Goal: Task Accomplishment & Management: Use online tool/utility

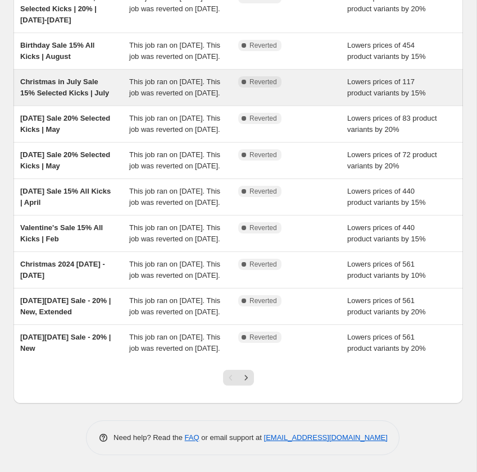
scroll to position [272, 0]
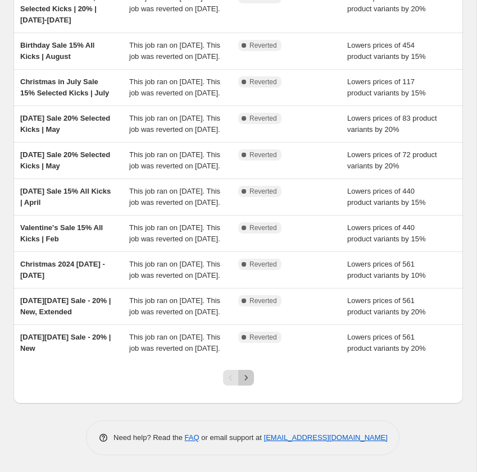
click at [249, 377] on icon "Next" at bounding box center [245, 377] width 11 height 11
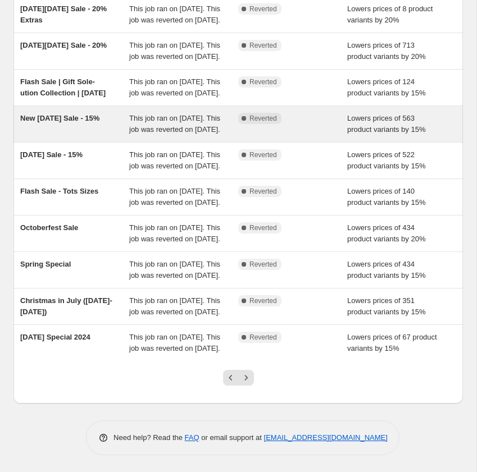
scroll to position [0, 0]
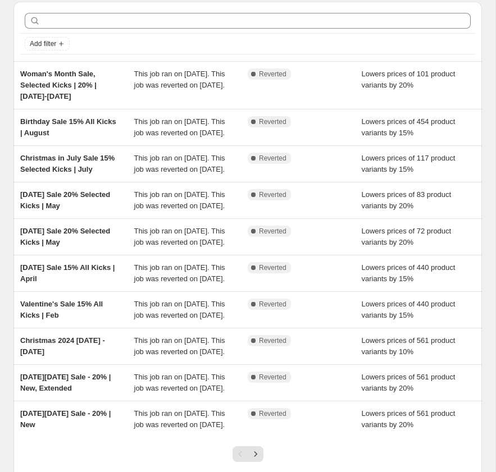
scroll to position [227, 0]
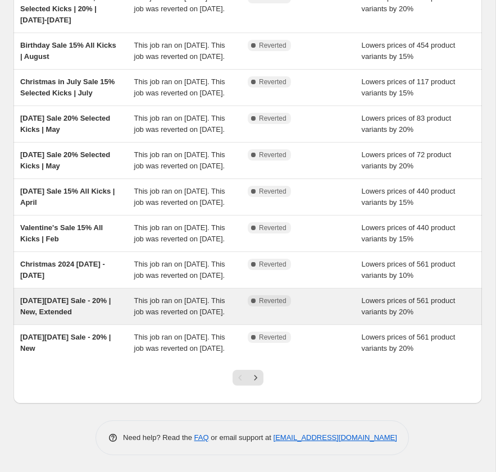
click at [53, 296] on span "[DATE][DATE] Sale - 20% | New, Extended" at bounding box center [65, 306] width 90 height 20
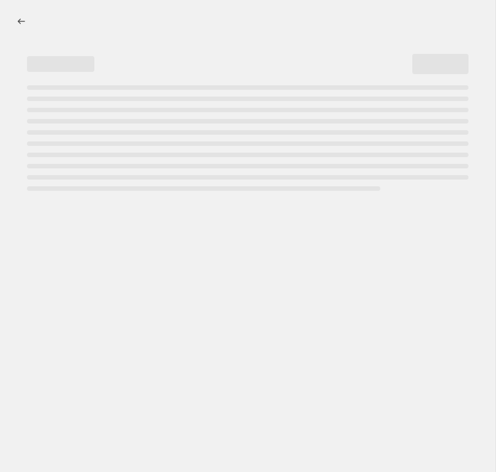
select select "percentage"
select select "collection"
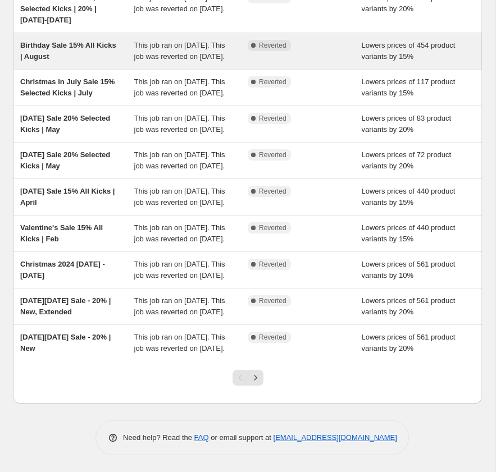
scroll to position [227, 0]
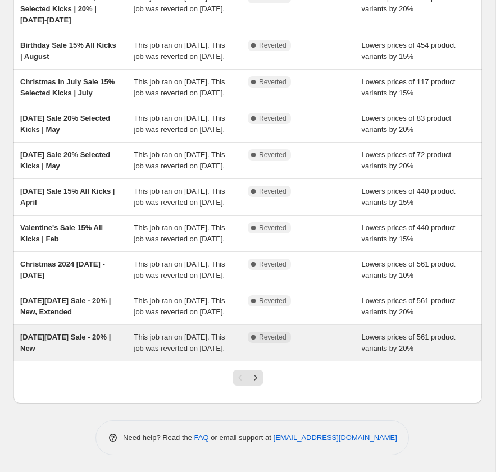
click at [190, 337] on span "This job ran on [DATE]. This job was reverted on [DATE]." at bounding box center [179, 343] width 91 height 20
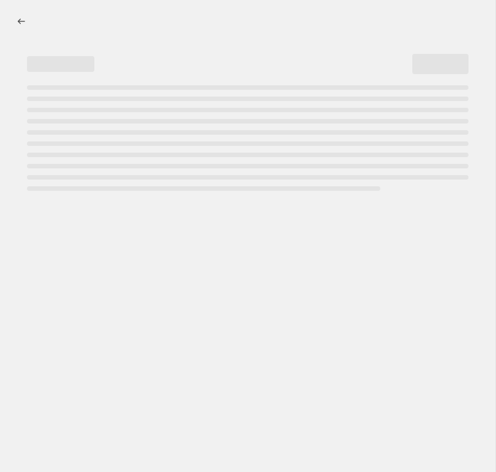
select select "percentage"
select select "collection"
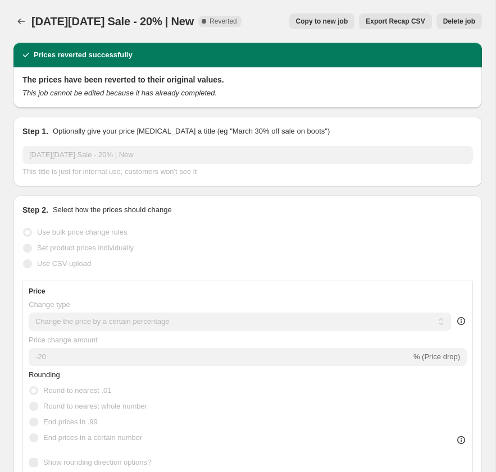
click at [322, 23] on span "Copy to new job" at bounding box center [322, 21] width 52 height 9
select select "percentage"
select select "collection"
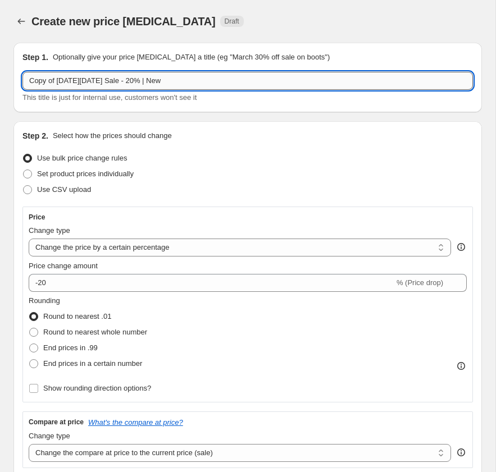
drag, startPoint x: 99, startPoint y: 80, endPoint x: 28, endPoint y: 79, distance: 71.9
click at [28, 79] on input "Copy of Black Friday Sale - 20% | New" at bounding box center [247, 81] width 450 height 18
click at [115, 81] on input "Spring Sale - 20% | New" at bounding box center [247, 81] width 450 height 18
click at [249, 79] on input "Spring Sale - 15% Off Sitewide" at bounding box center [247, 81] width 450 height 18
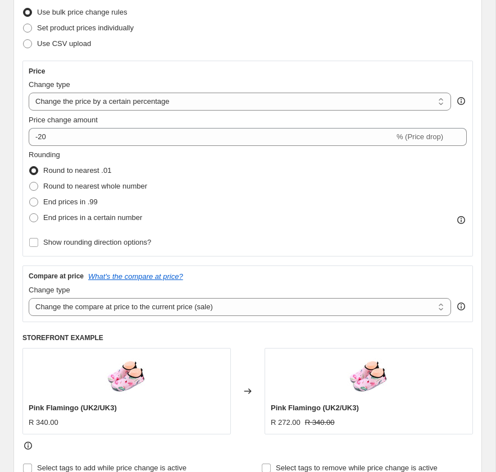
scroll to position [148, 0]
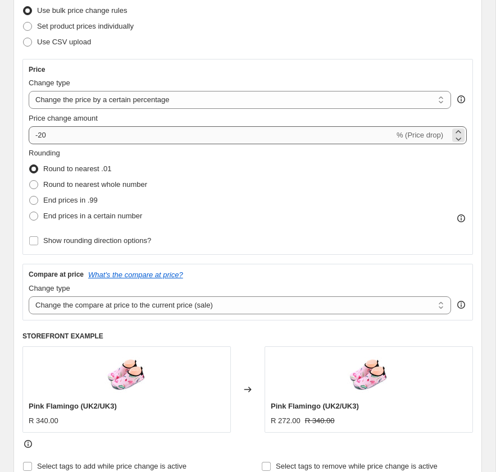
type input "Spring Sale - 15% Off Sitewide"
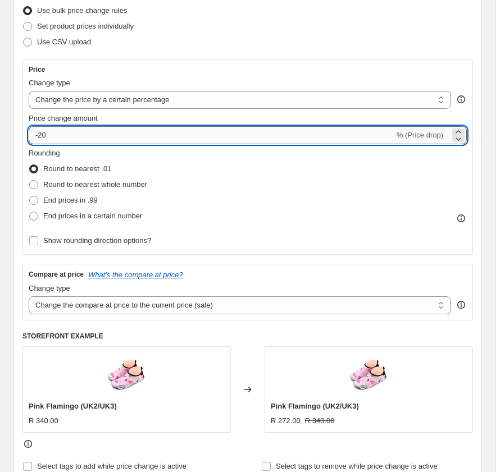
click at [95, 134] on input "-20" at bounding box center [211, 135] width 365 height 18
type input "-2"
type input "-15"
click at [235, 172] on div "Rounding Round to nearest .01 Round to nearest whole number End prices in .99 E…" at bounding box center [248, 186] width 438 height 76
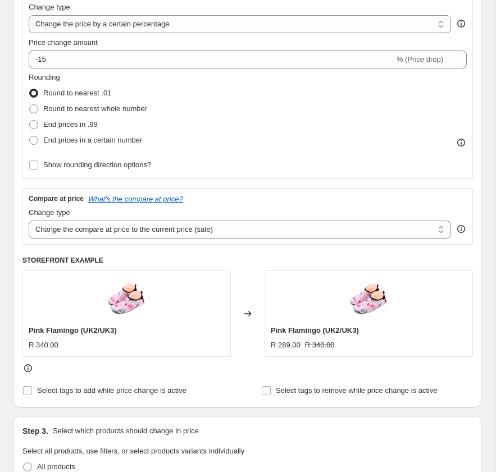
scroll to position [226, 0]
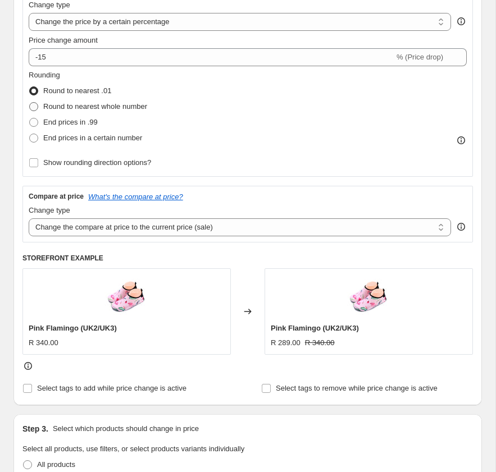
click at [120, 106] on span "Round to nearest whole number" at bounding box center [95, 106] width 104 height 8
click at [30, 103] on input "Round to nearest whole number" at bounding box center [29, 102] width 1 height 1
radio input "true"
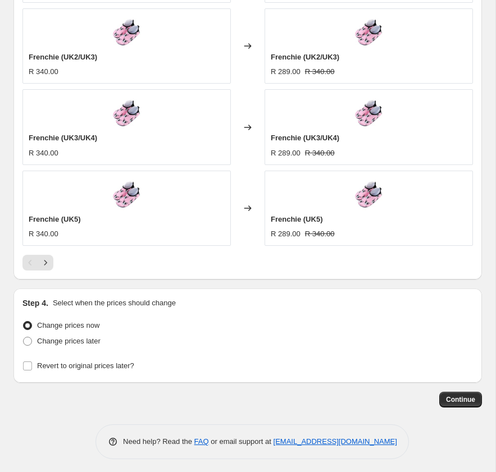
scroll to position [1082, 0]
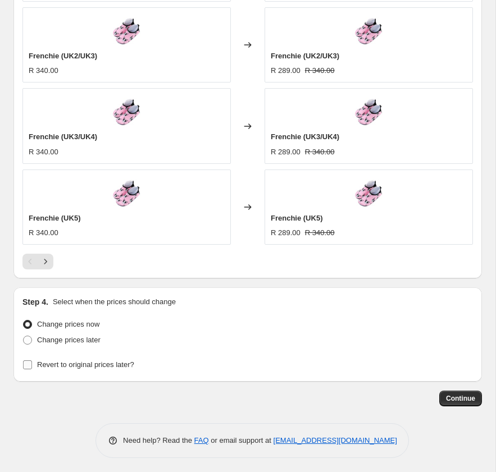
click at [29, 360] on input "Revert to original prices later?" at bounding box center [27, 364] width 9 height 9
checkbox input "true"
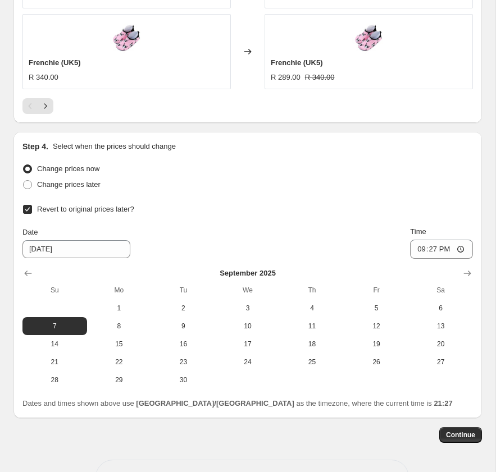
scroll to position [1249, 0]
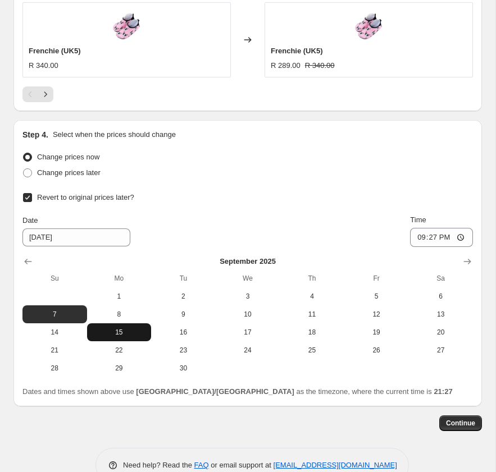
click at [114, 333] on span "15" at bounding box center [120, 332] width 56 height 9
type input "9/15/2025"
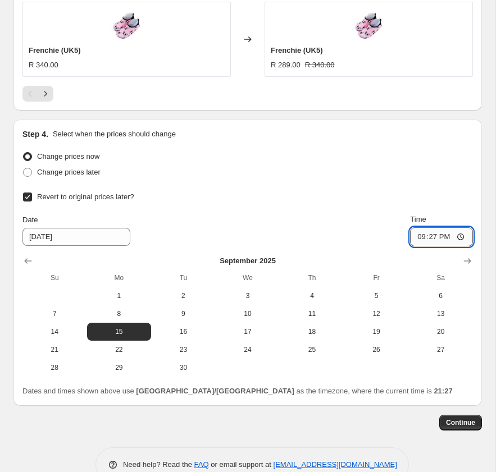
click at [460, 232] on input "21:27" at bounding box center [441, 236] width 63 height 19
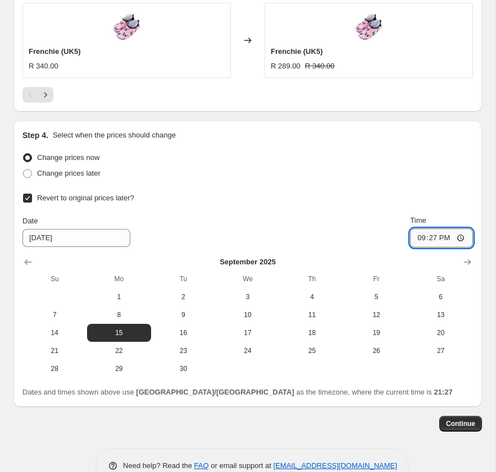
click at [460, 237] on input "21:27" at bounding box center [441, 237] width 63 height 19
type input "00:10"
click at [462, 423] on span "Continue" at bounding box center [460, 423] width 29 height 9
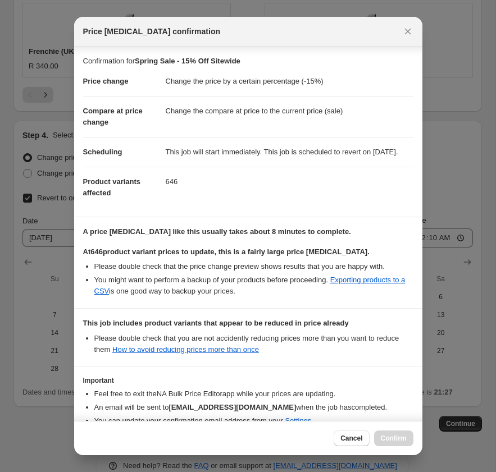
scroll to position [72, 0]
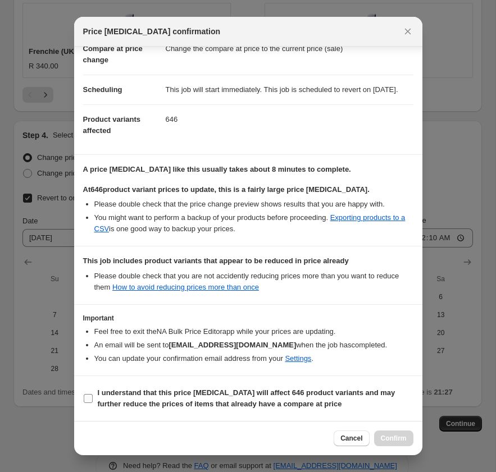
click at [90, 399] on input "I understand that this price change job will affect 646 product variants and ma…" at bounding box center [88, 398] width 9 height 9
checkbox input "true"
click at [393, 440] on span "Confirm" at bounding box center [394, 438] width 26 height 9
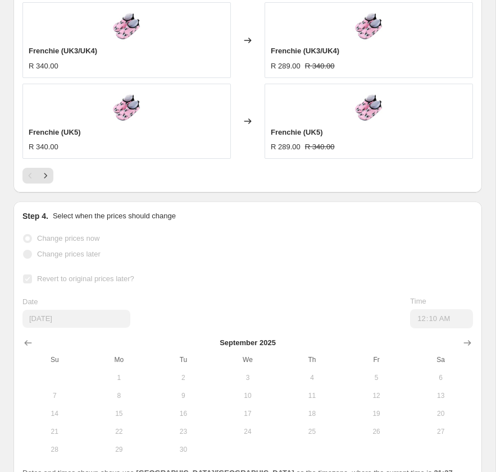
scroll to position [1278, 0]
